Goal: Task Accomplishment & Management: Manage account settings

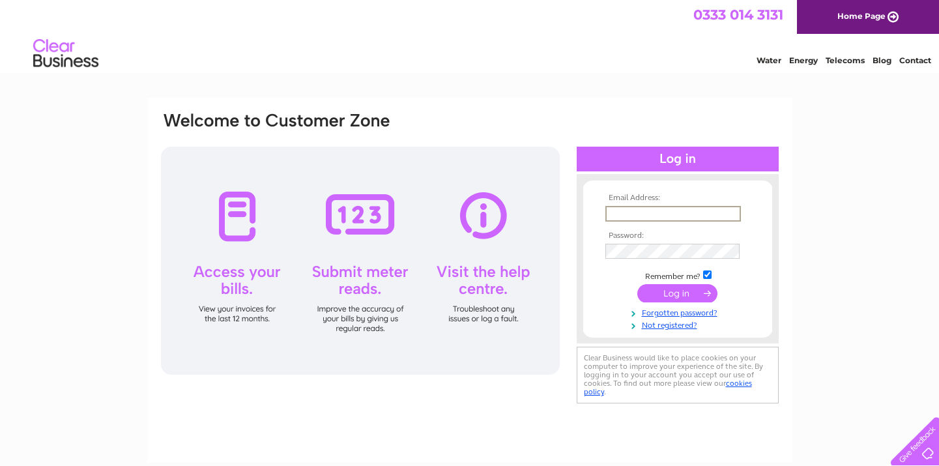
type input "[PERSON_NAME][EMAIL_ADDRESS][DOMAIN_NAME]"
click at [677, 292] on input "submit" at bounding box center [677, 293] width 80 height 18
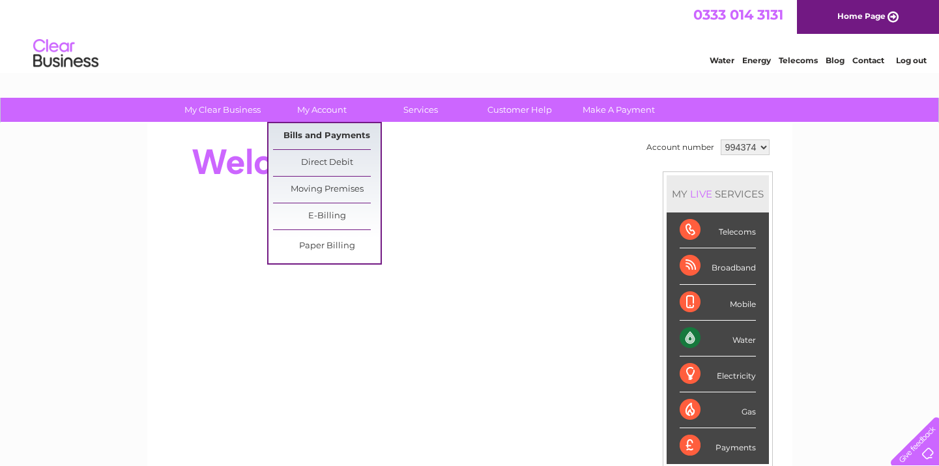
click at [323, 138] on link "Bills and Payments" at bounding box center [327, 136] width 108 height 26
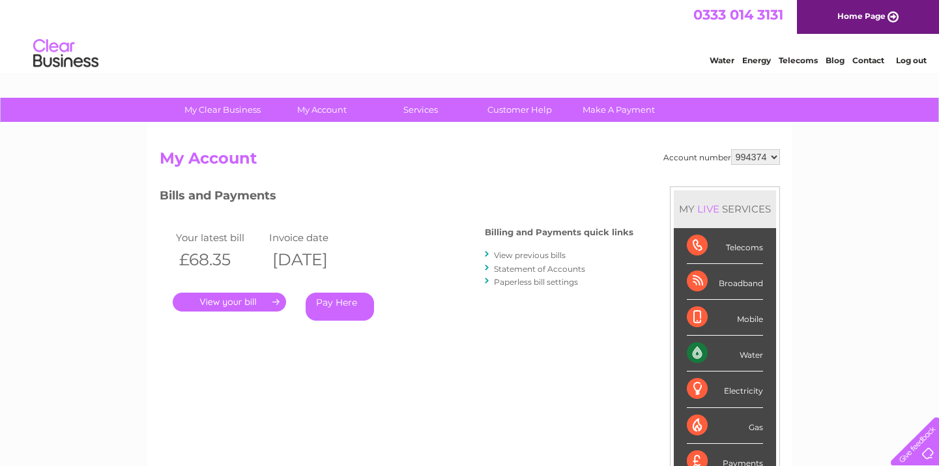
click at [241, 296] on link "." at bounding box center [229, 302] width 113 height 19
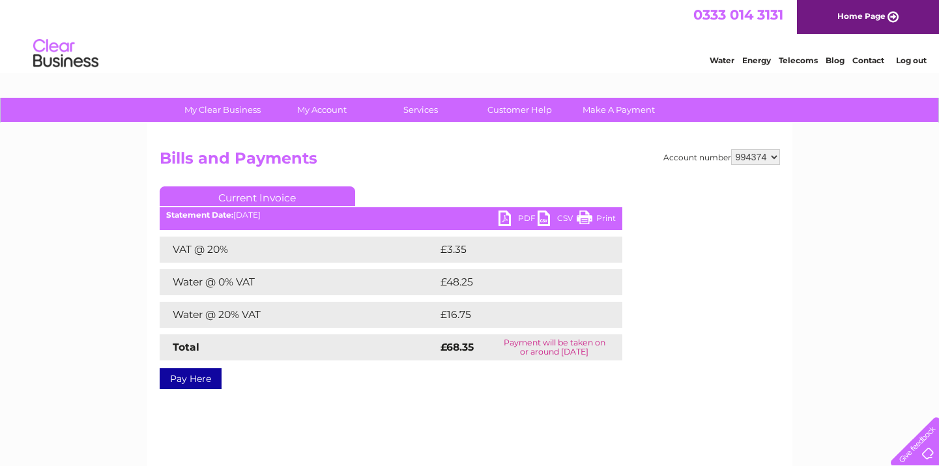
click at [522, 216] on link "PDF" at bounding box center [518, 220] width 39 height 19
